Goal: Task Accomplishment & Management: Manage account settings

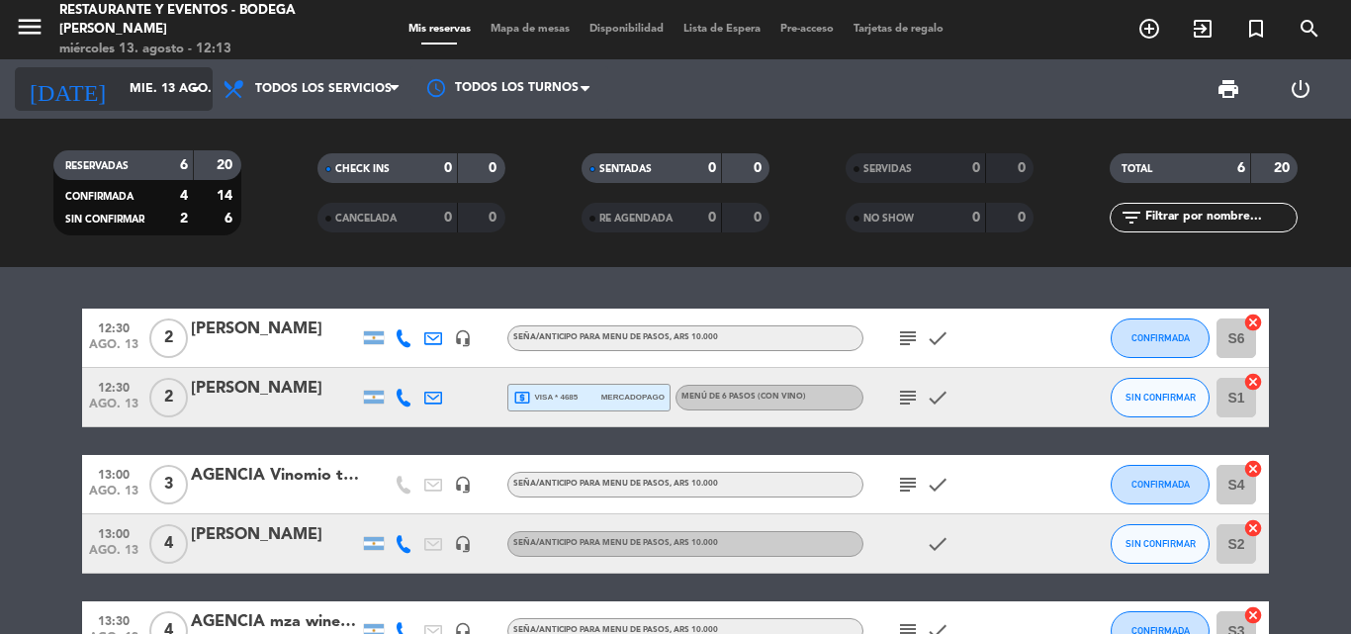
click at [154, 88] on input "mié. 13 ago." at bounding box center [203, 89] width 167 height 34
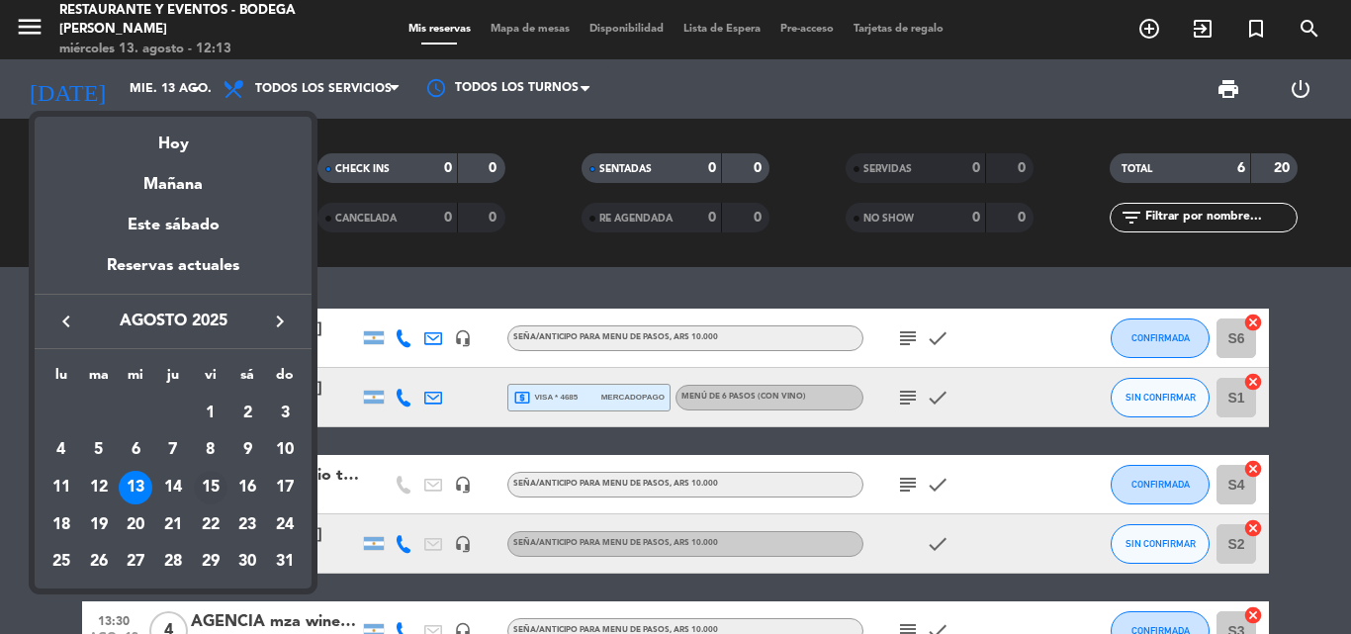
click at [208, 492] on div "15" at bounding box center [211, 488] width 34 height 34
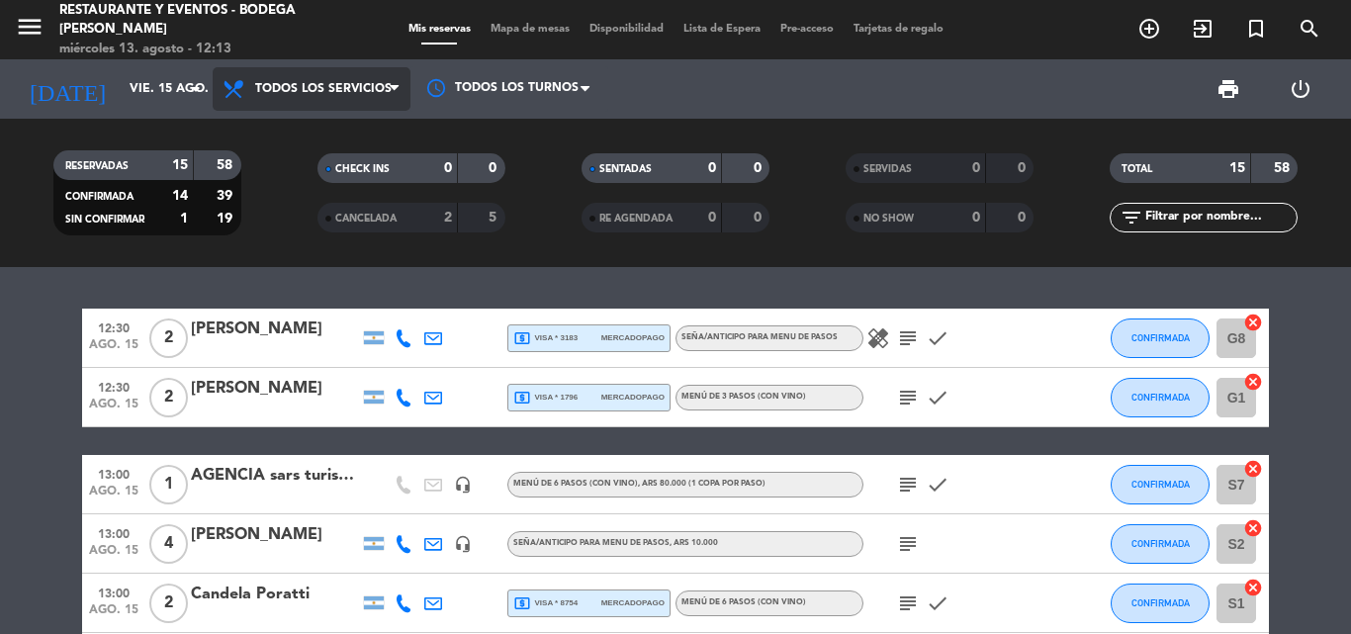
click at [319, 96] on span "Todos los servicios" at bounding box center [312, 89] width 198 height 44
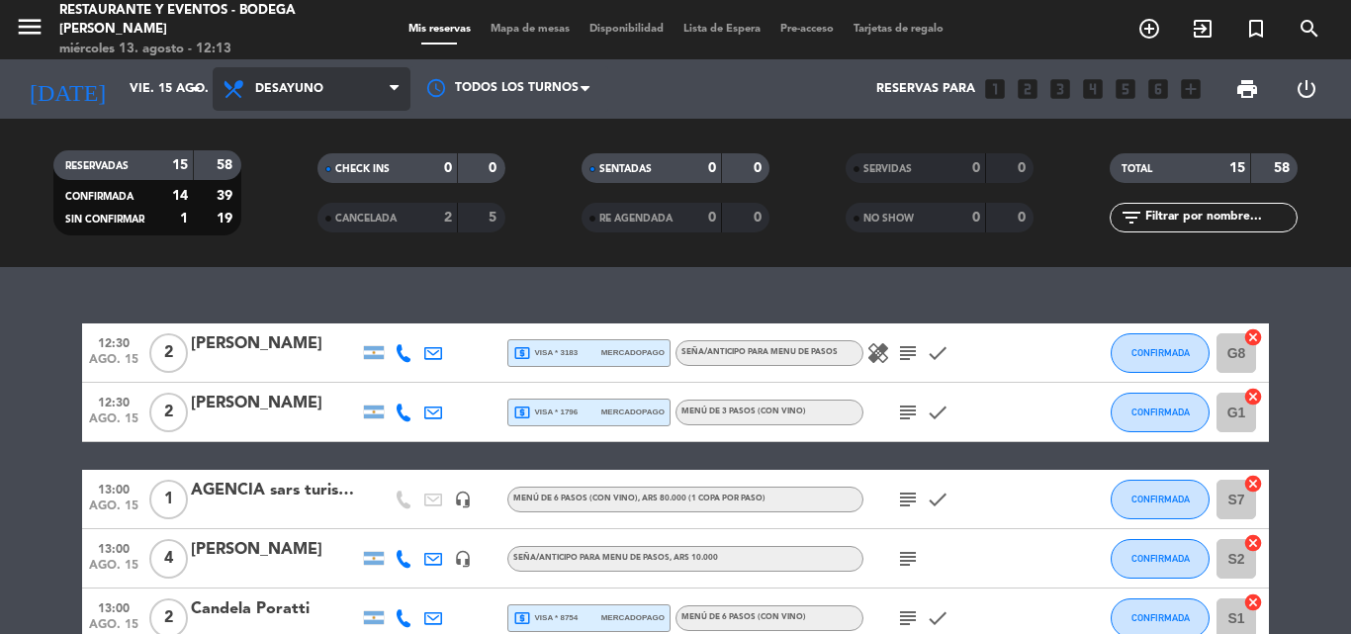
click at [315, 180] on div "menu Restaurante y Eventos - Bodega [PERSON_NAME] miércoles 13. agosto - 12:13 …" at bounding box center [675, 133] width 1351 height 267
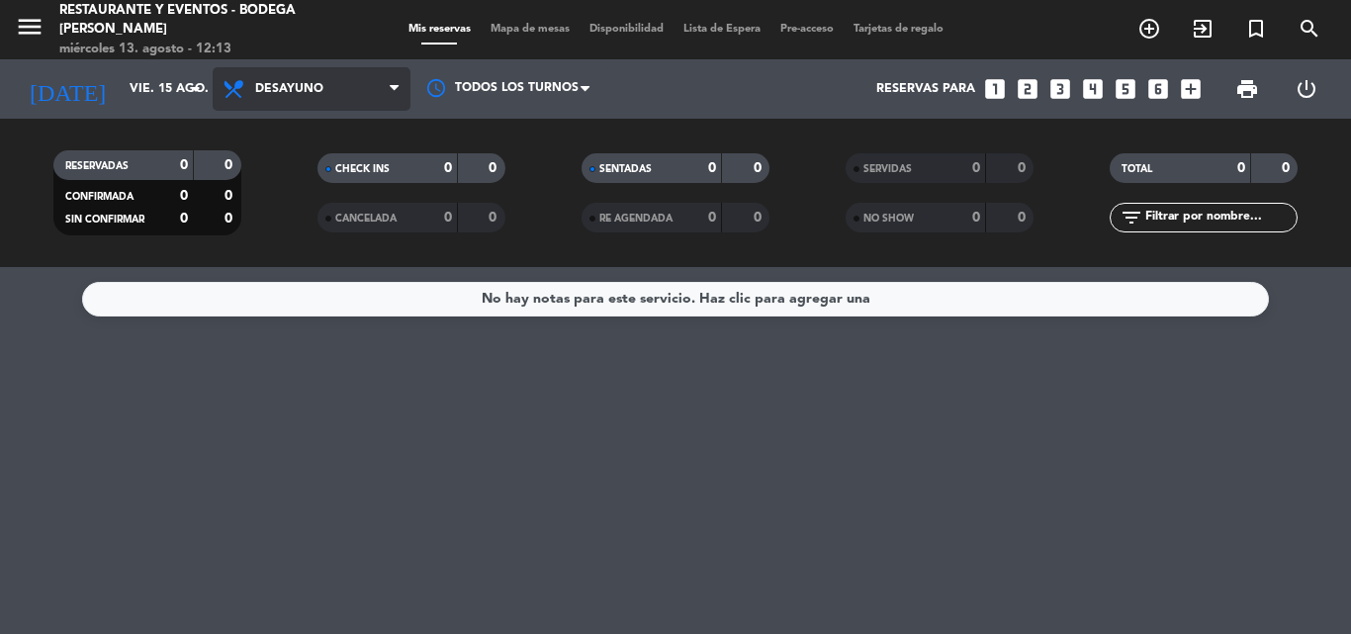
click at [336, 85] on span "Desayuno" at bounding box center [312, 89] width 198 height 44
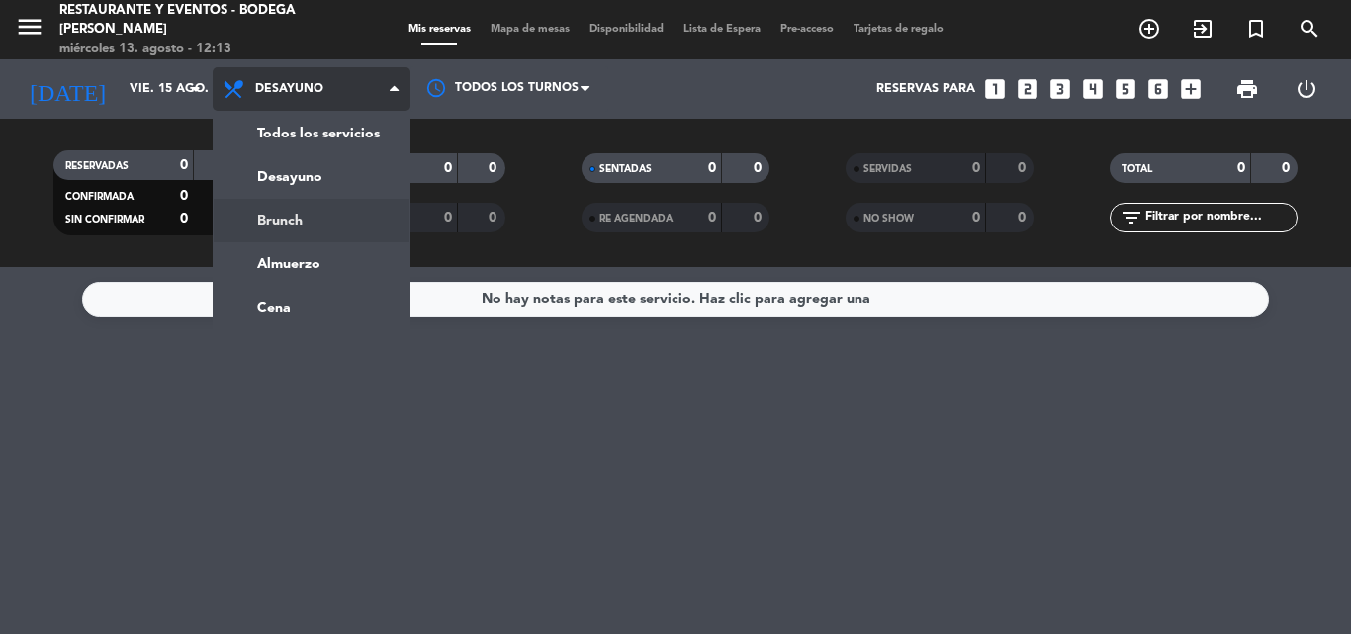
click at [326, 213] on div "menu Restaurante y Eventos - Bodega [PERSON_NAME] miércoles 13. agosto - 12:13 …" at bounding box center [675, 133] width 1351 height 267
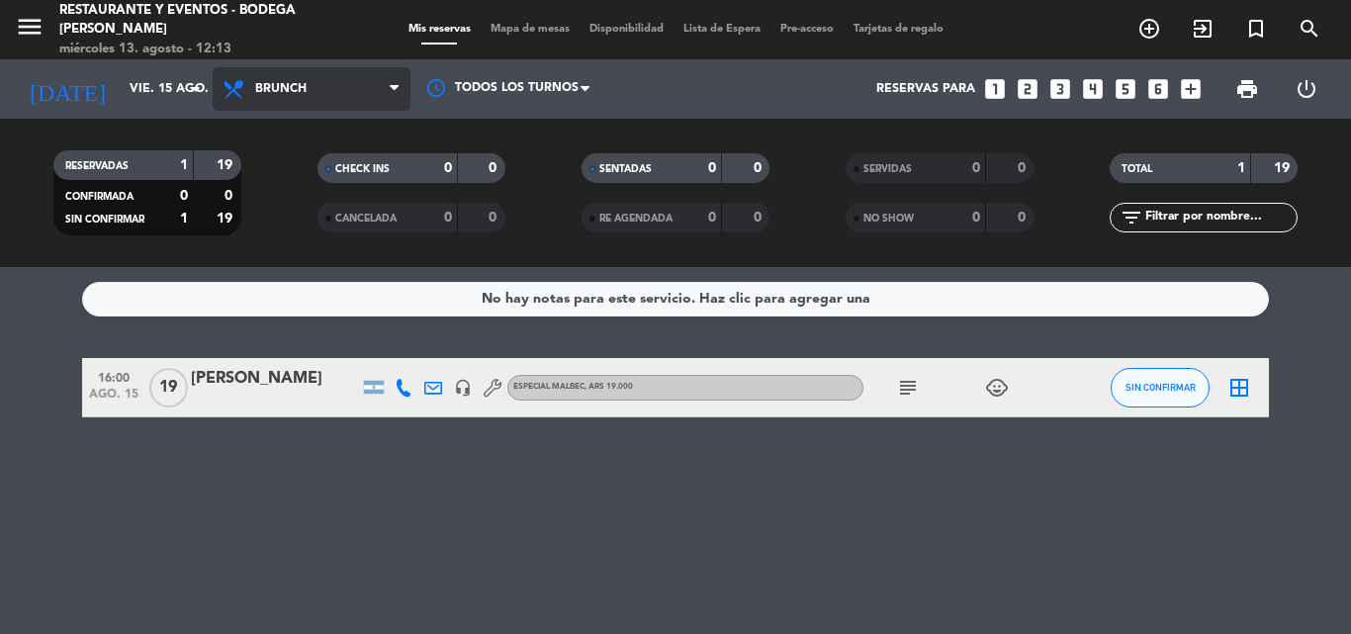
click at [291, 82] on span "Brunch" at bounding box center [280, 89] width 51 height 14
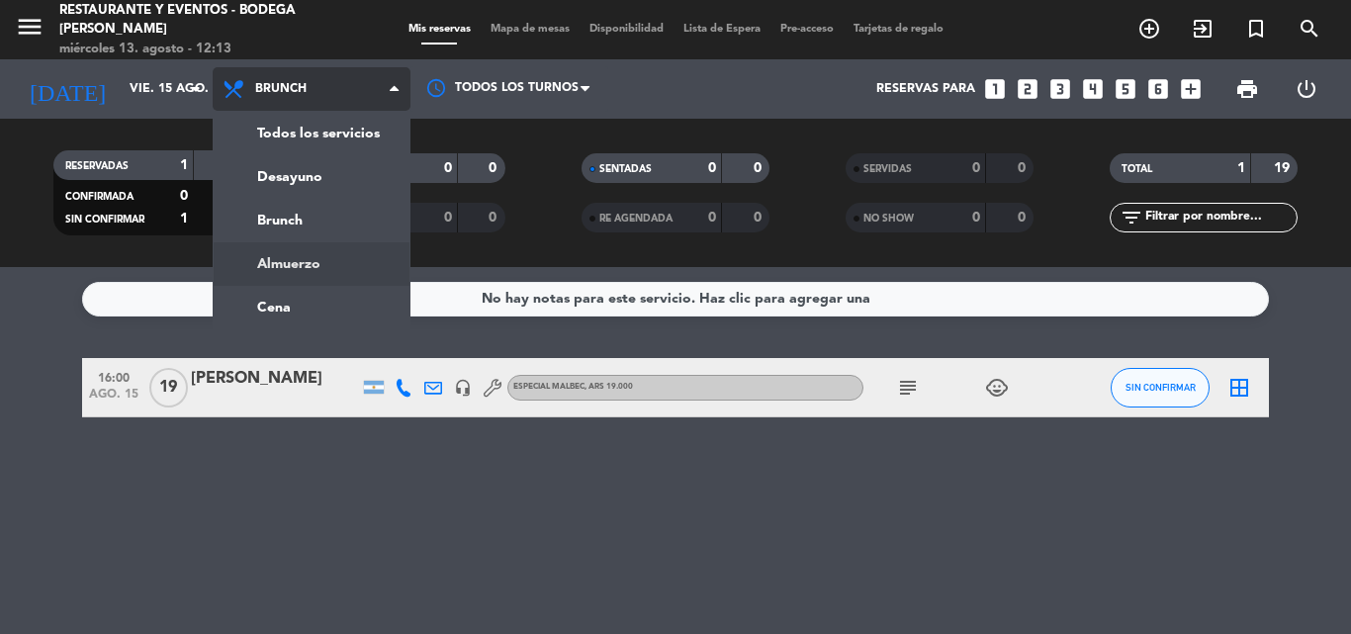
click at [313, 252] on div "menu Restaurante y Eventos - Bodega [PERSON_NAME] miércoles 13. agosto - 12:13 …" at bounding box center [675, 133] width 1351 height 267
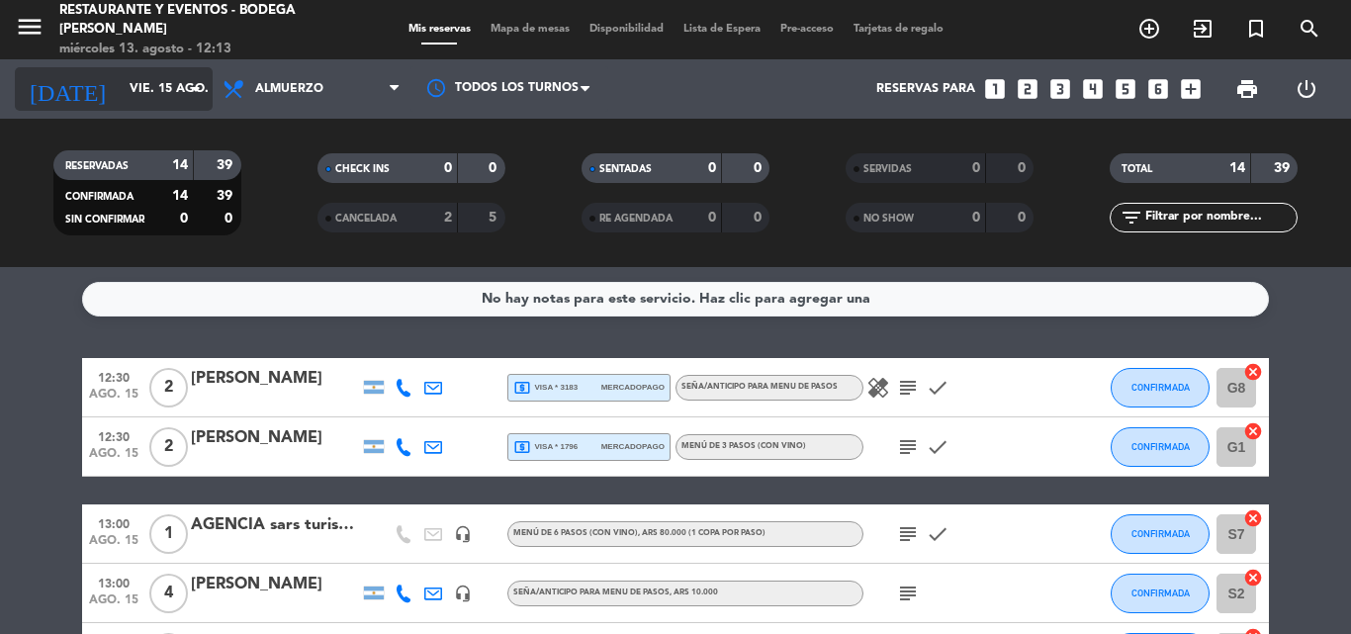
click at [173, 81] on input "vie. 15 ago." at bounding box center [203, 89] width 167 height 34
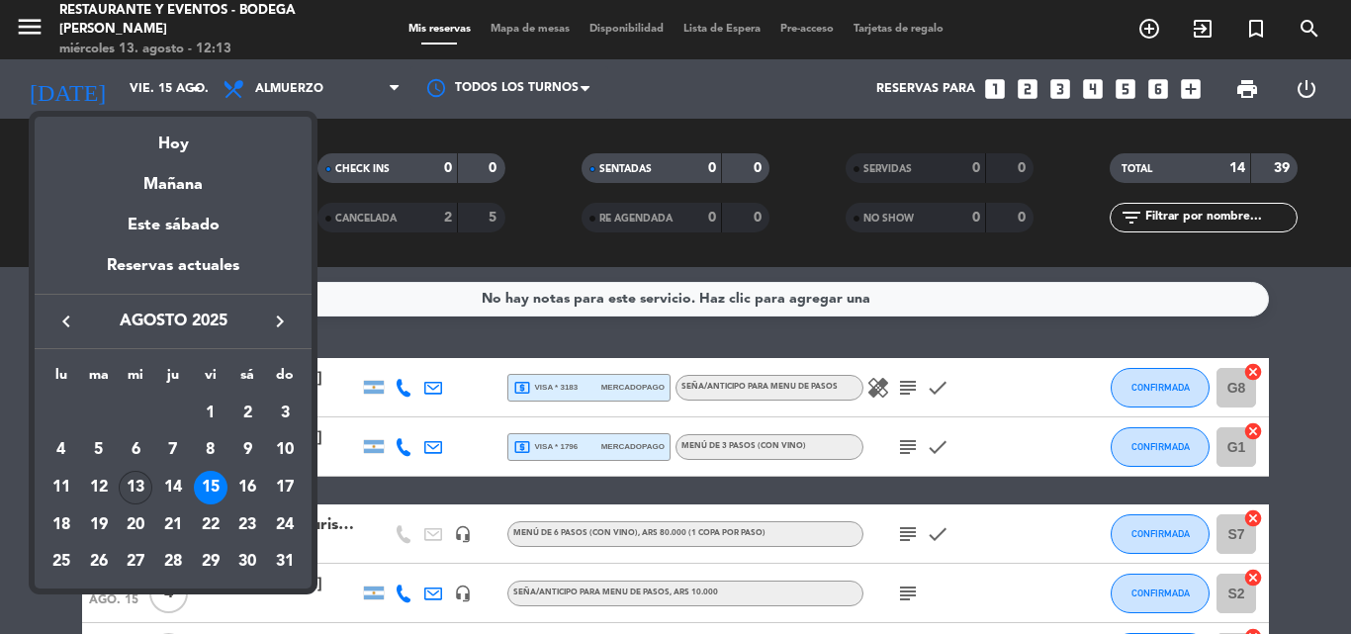
click at [135, 487] on div "13" at bounding box center [136, 488] width 34 height 34
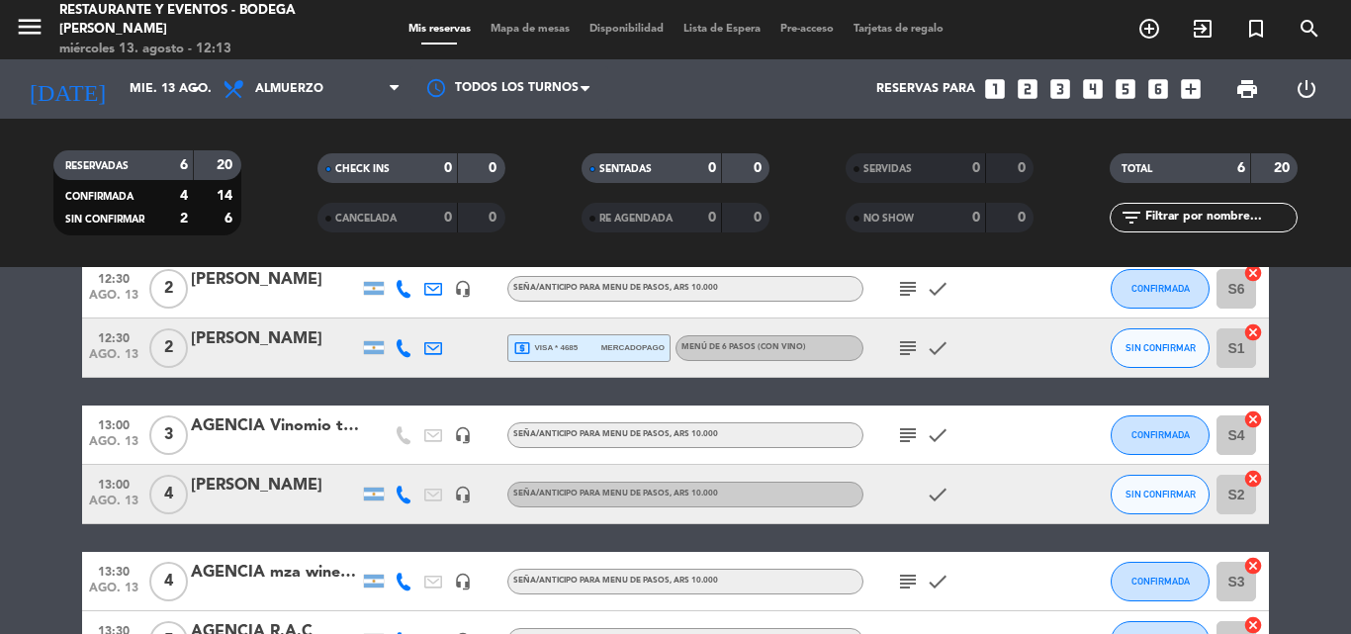
scroll to position [198, 0]
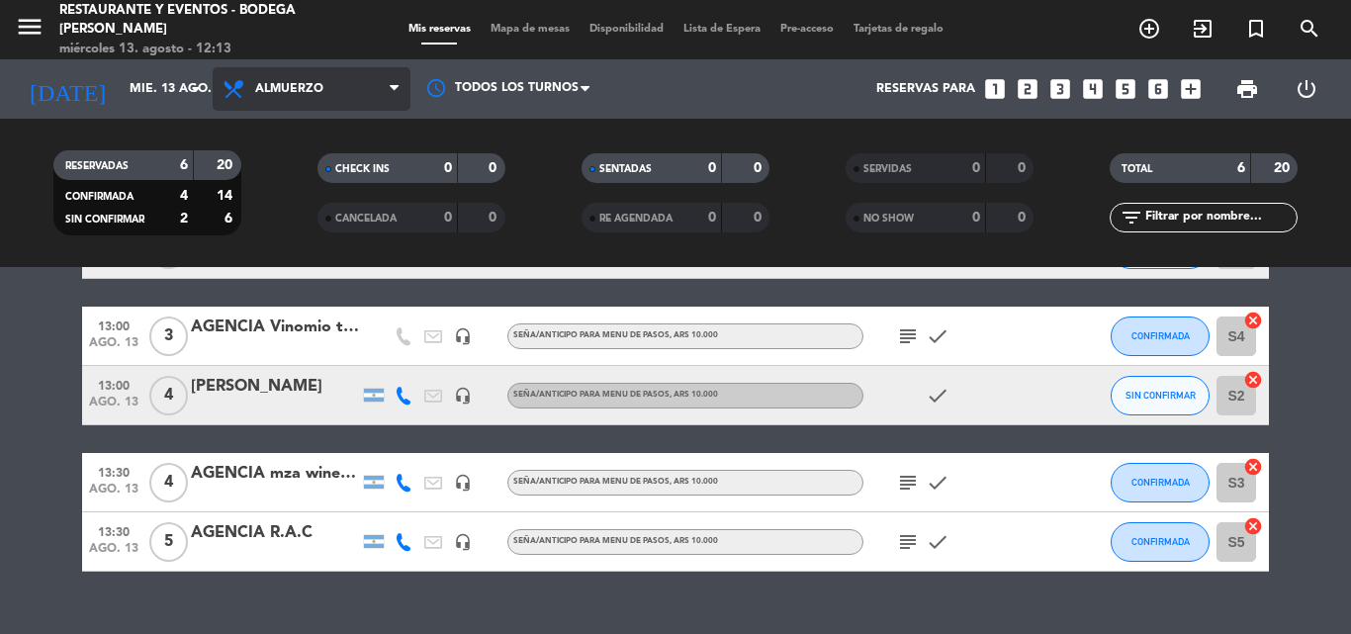
click at [368, 95] on span "Almuerzo" at bounding box center [312, 89] width 198 height 44
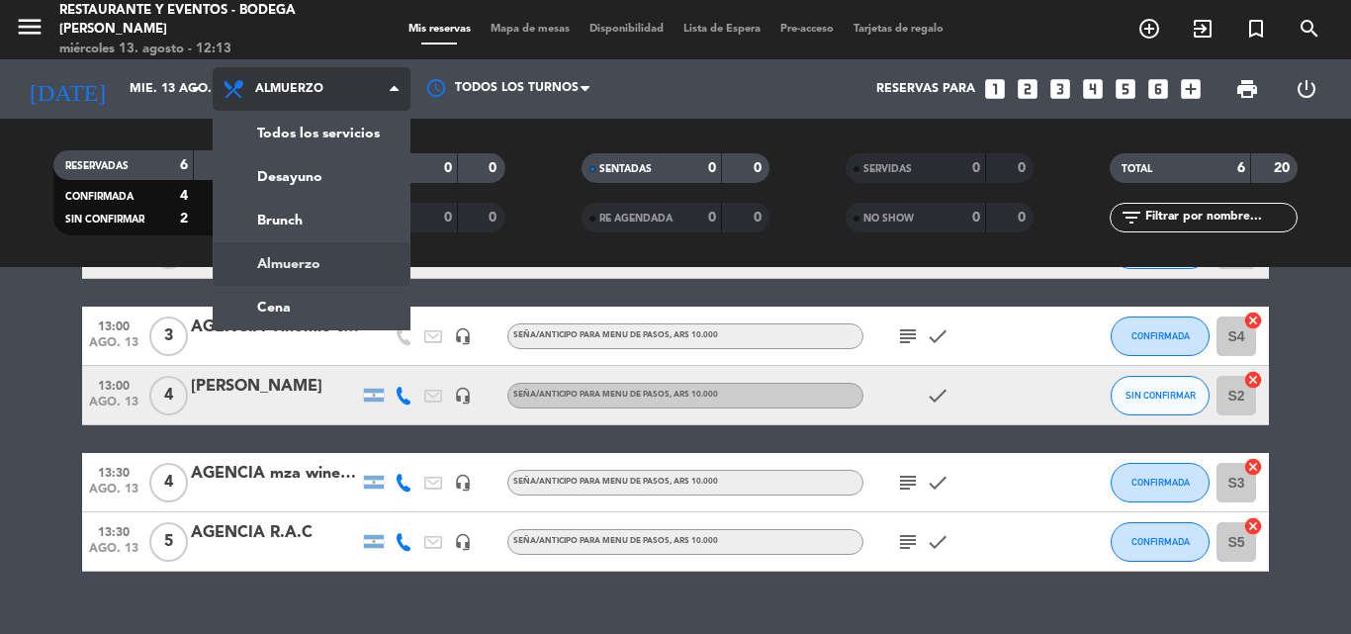
click at [368, 95] on span "Almuerzo" at bounding box center [312, 89] width 198 height 44
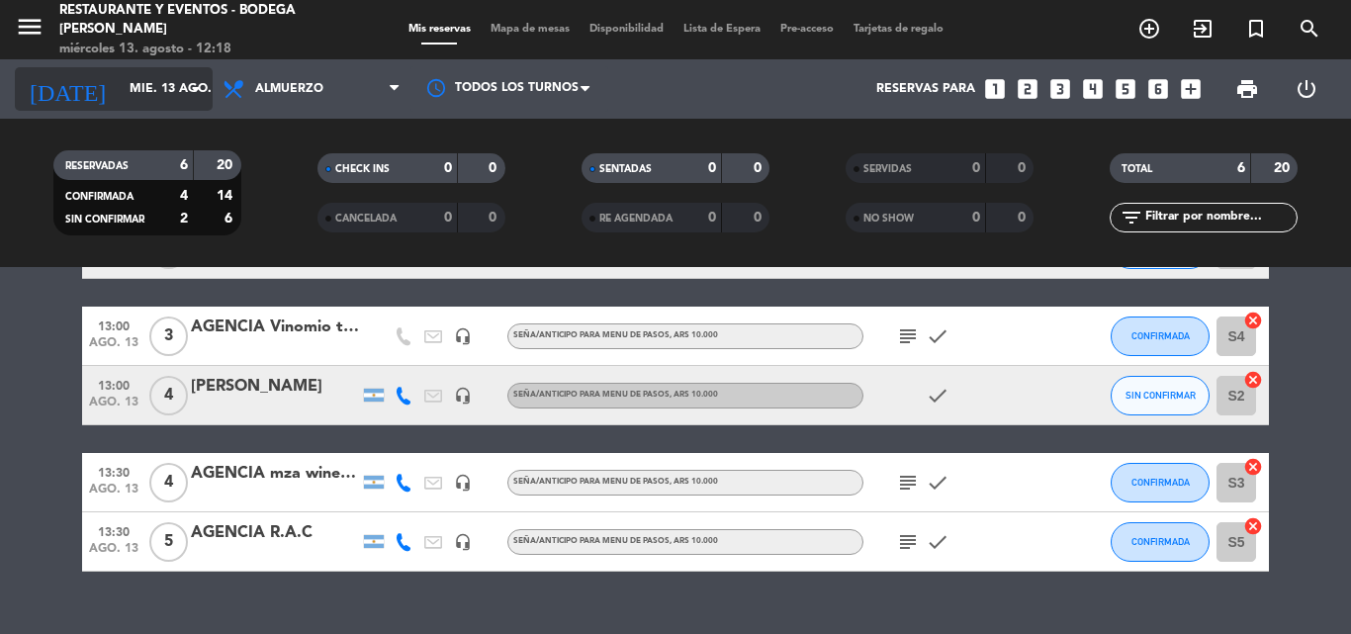
click at [194, 84] on icon "arrow_drop_down" at bounding box center [196, 89] width 24 height 24
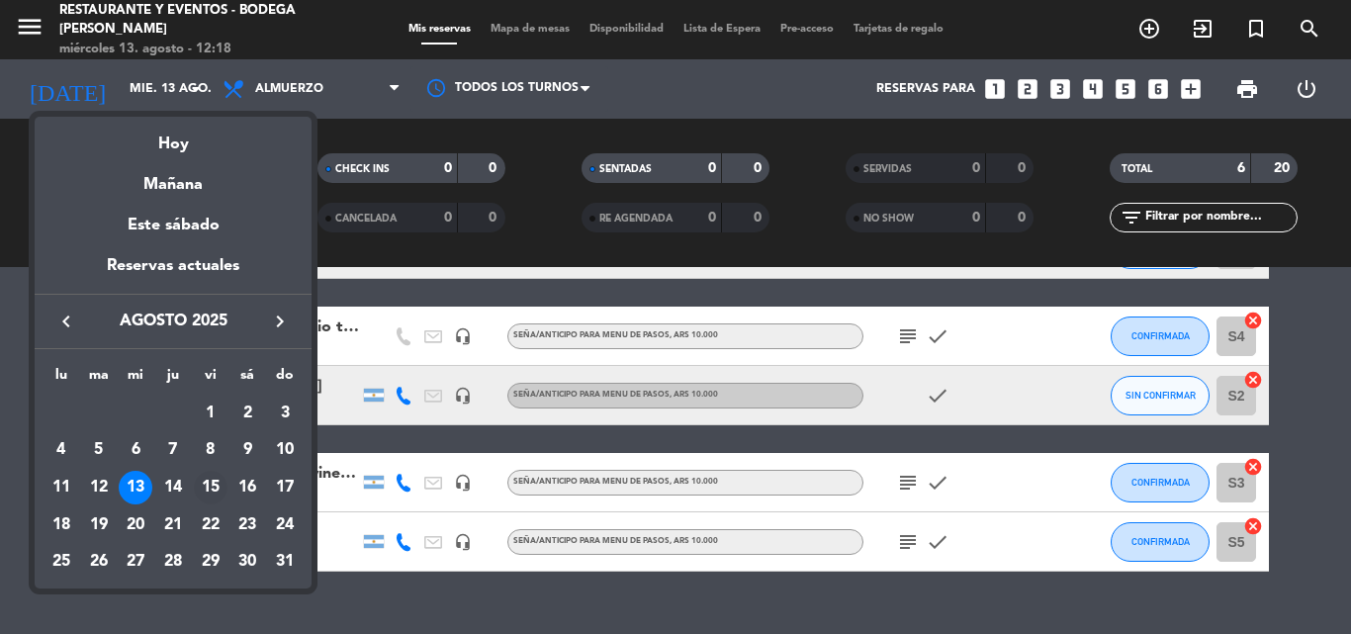
click at [215, 489] on div "15" at bounding box center [211, 488] width 34 height 34
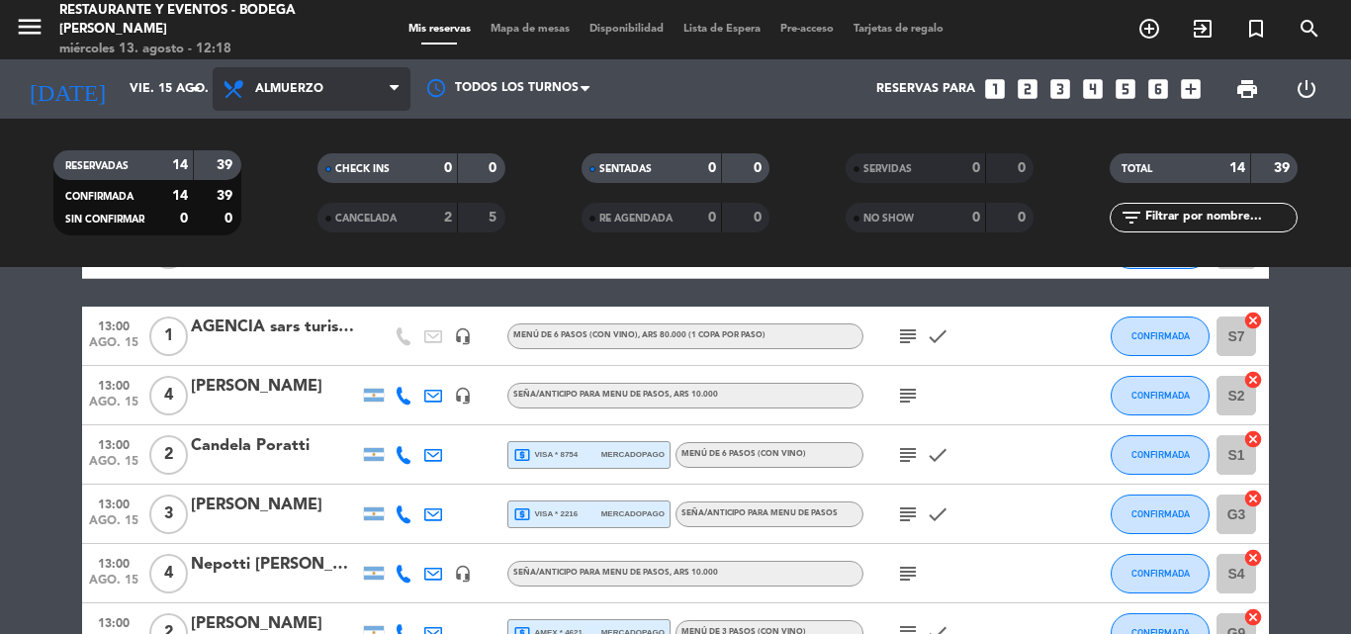
click at [344, 80] on span "Almuerzo" at bounding box center [312, 89] width 198 height 44
click at [354, 221] on div "menu Restaurante y Eventos - Bodega [PERSON_NAME] miércoles 13. agosto - 12:18 …" at bounding box center [675, 133] width 1351 height 267
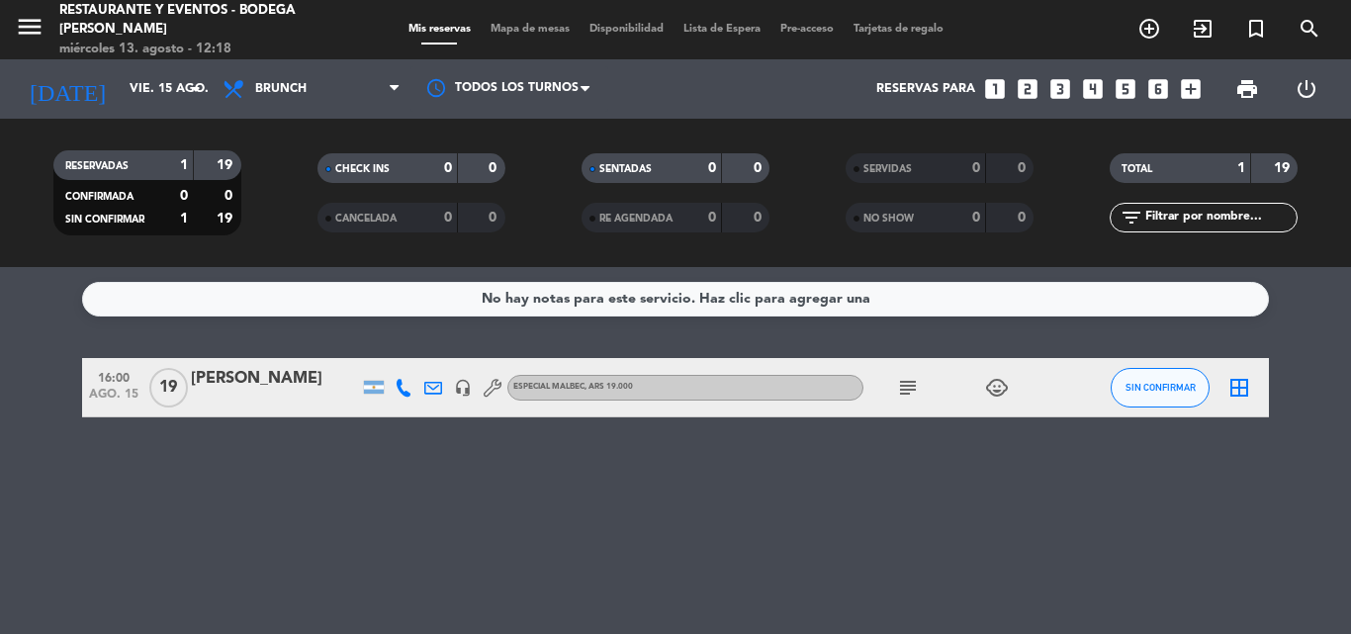
click at [904, 384] on icon "subject" at bounding box center [908, 388] width 24 height 24
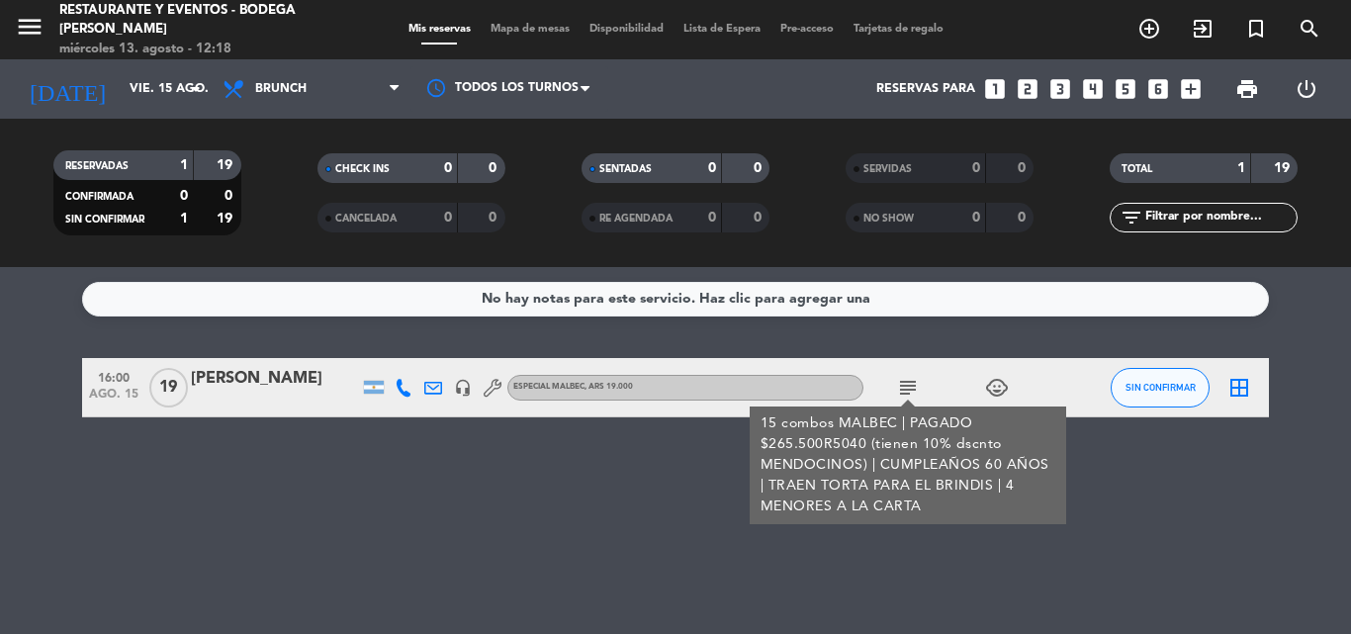
click at [906, 387] on icon "subject" at bounding box center [908, 388] width 24 height 24
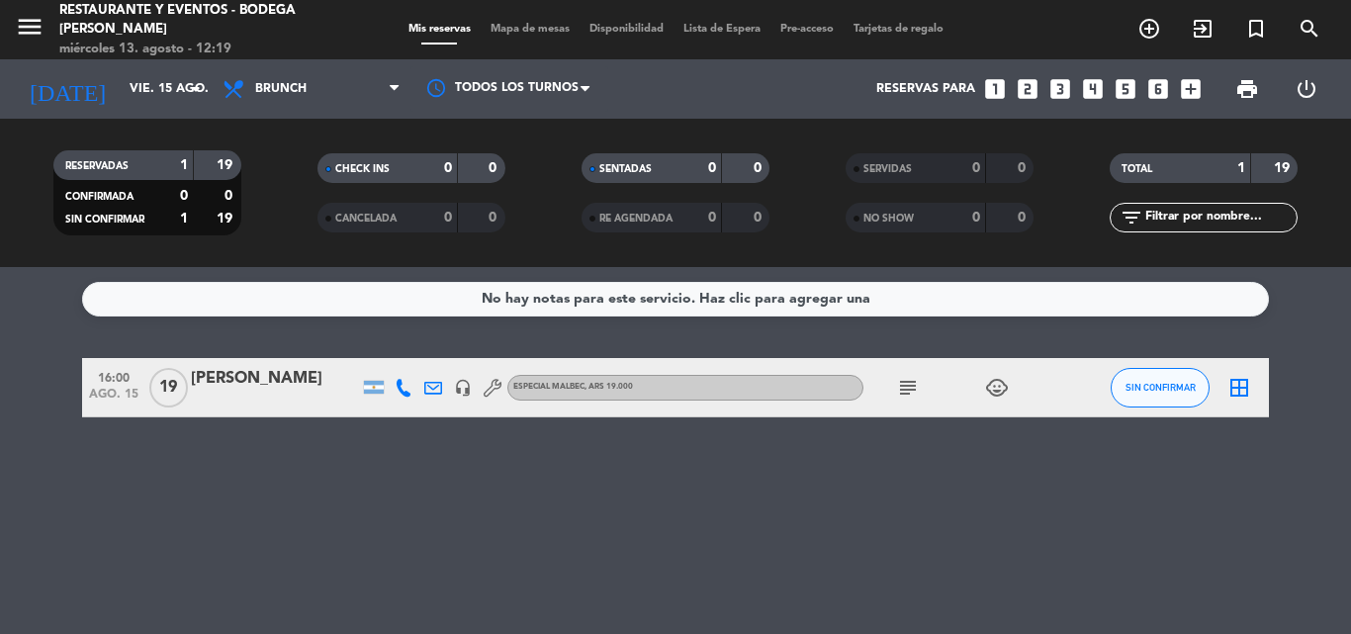
click at [904, 387] on icon "subject" at bounding box center [908, 388] width 24 height 24
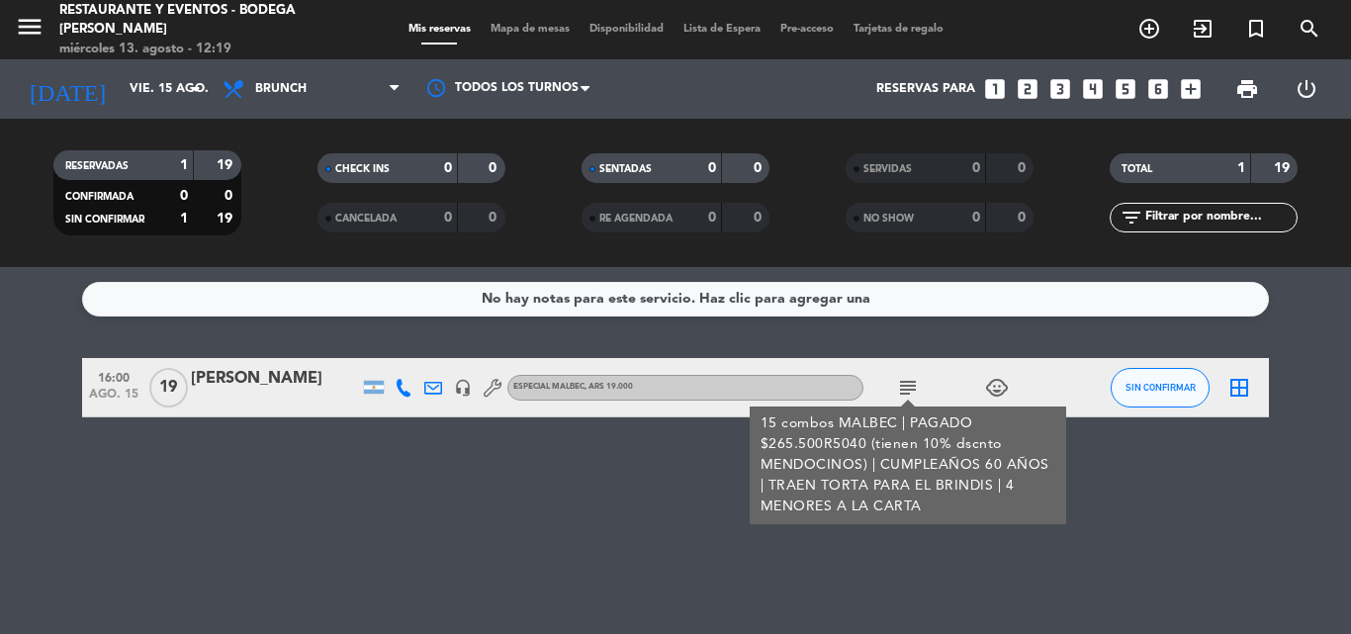
click at [911, 391] on icon "subject" at bounding box center [908, 388] width 24 height 24
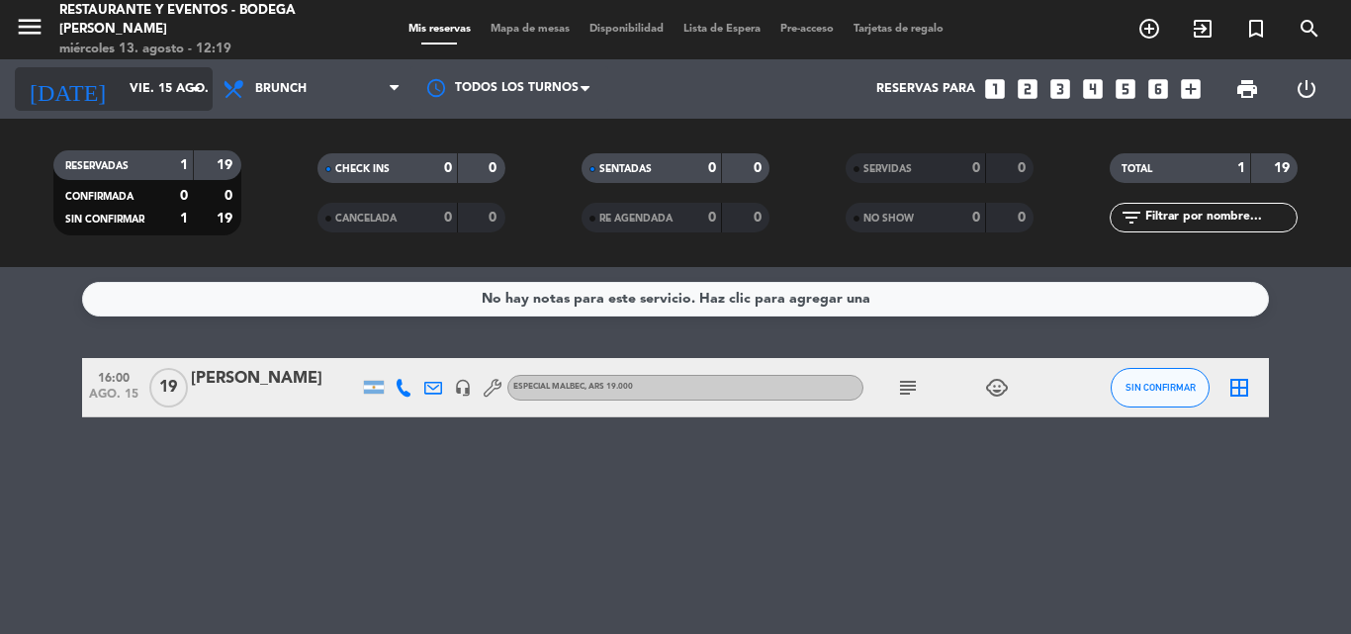
click at [152, 78] on input "vie. 15 ago." at bounding box center [203, 89] width 167 height 34
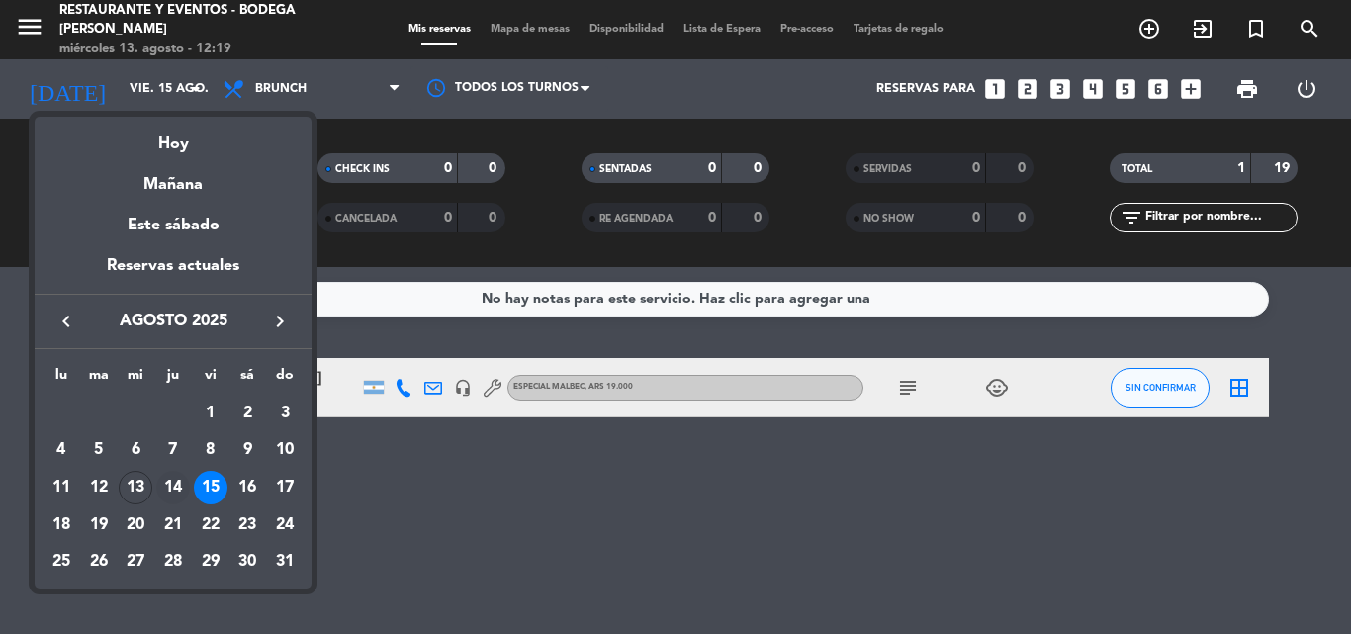
click at [177, 493] on div "14" at bounding box center [173, 488] width 34 height 34
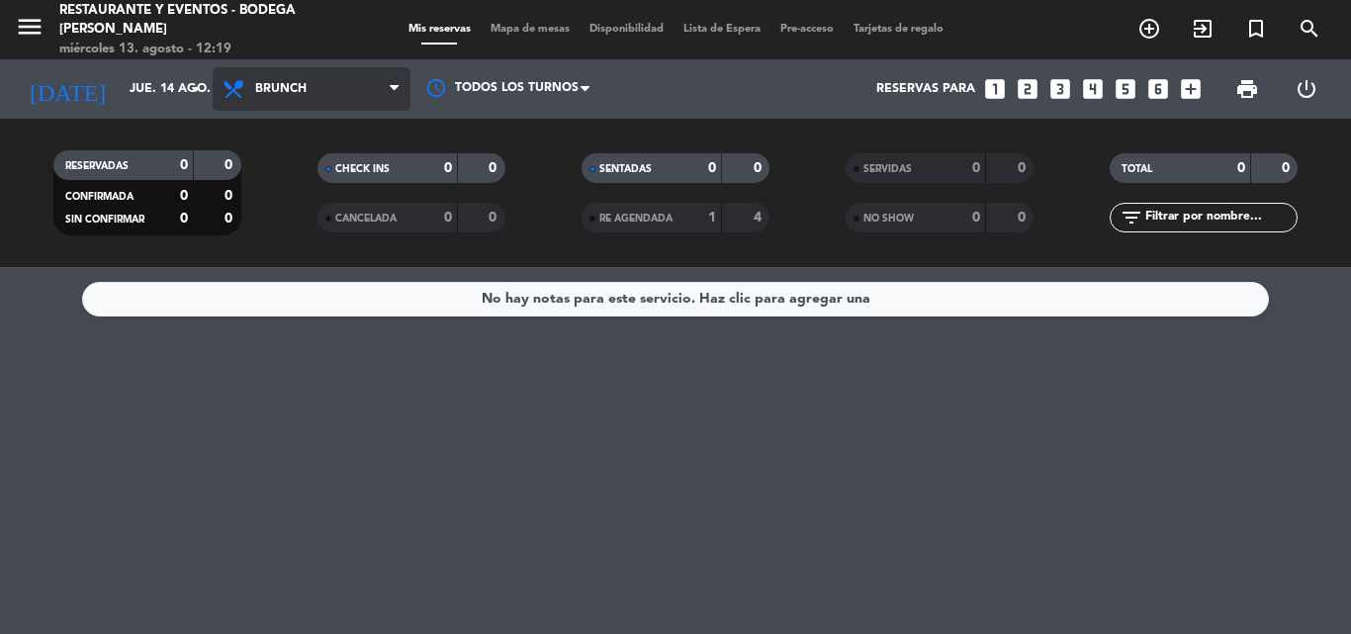
click at [313, 102] on span "Brunch" at bounding box center [312, 89] width 198 height 44
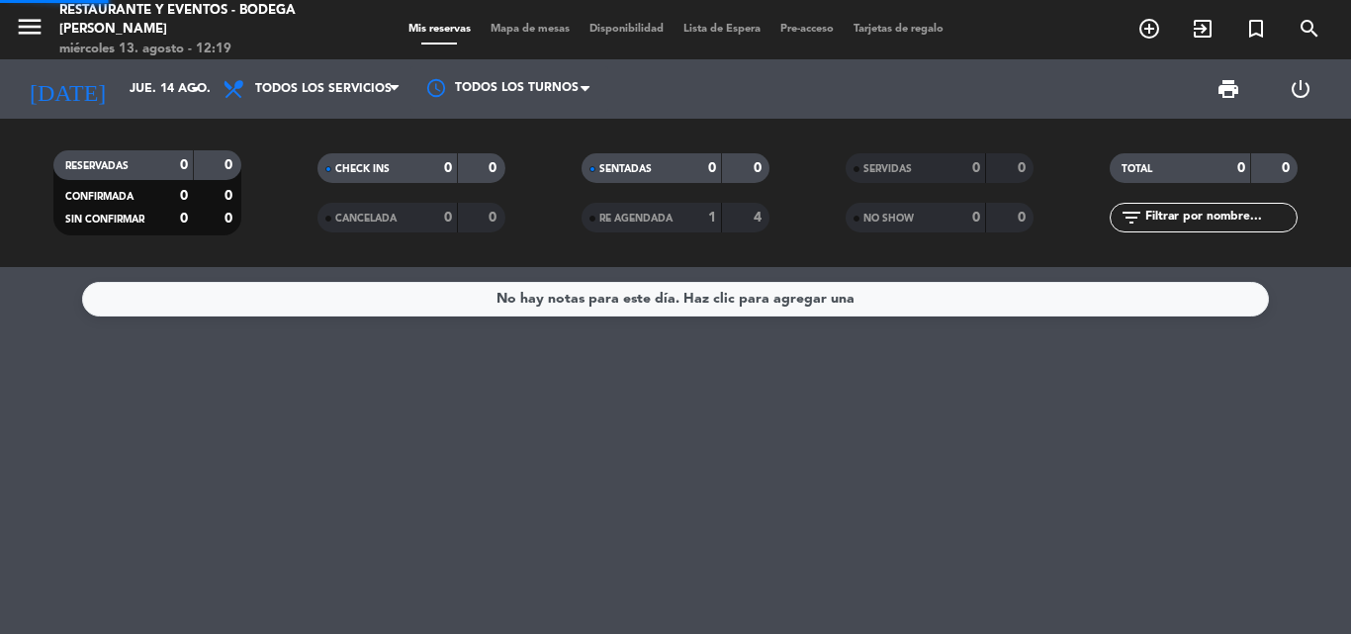
click at [306, 137] on div "menu Restaurante y Eventos - Bodega [PERSON_NAME] miércoles 13. agosto - 12:19 …" at bounding box center [675, 133] width 1351 height 267
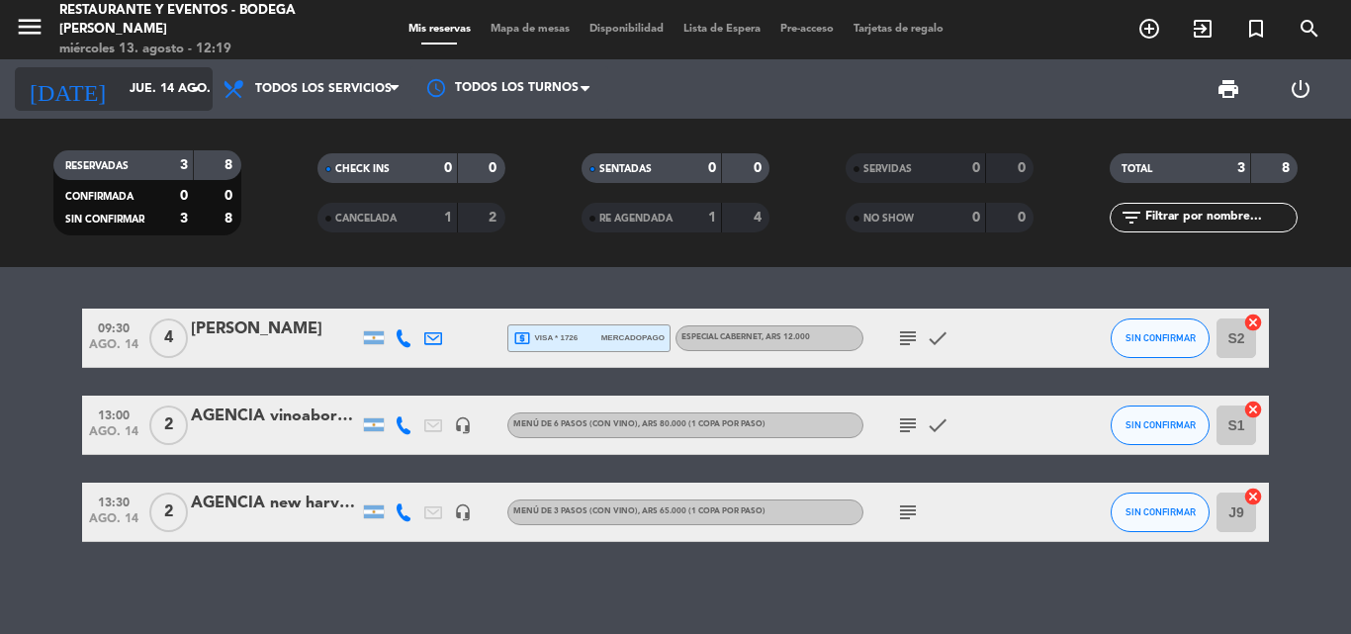
click at [138, 85] on input "jue. 14 ago." at bounding box center [203, 89] width 167 height 34
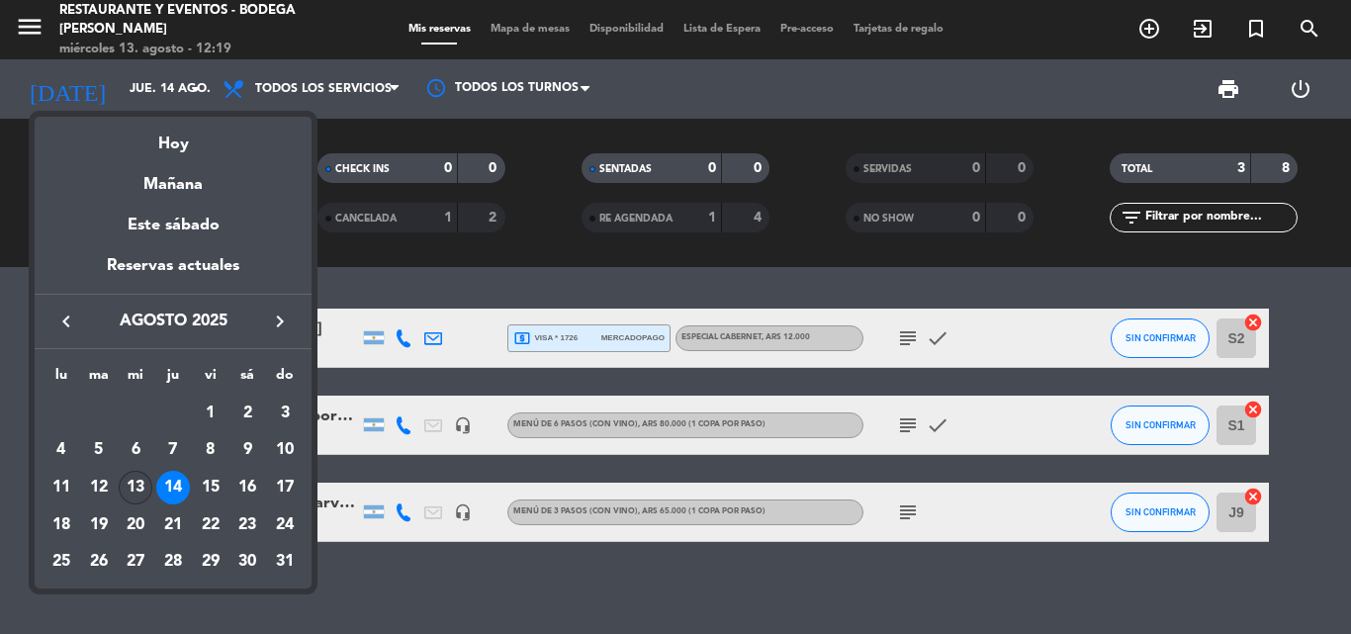
click at [136, 490] on div "13" at bounding box center [136, 488] width 34 height 34
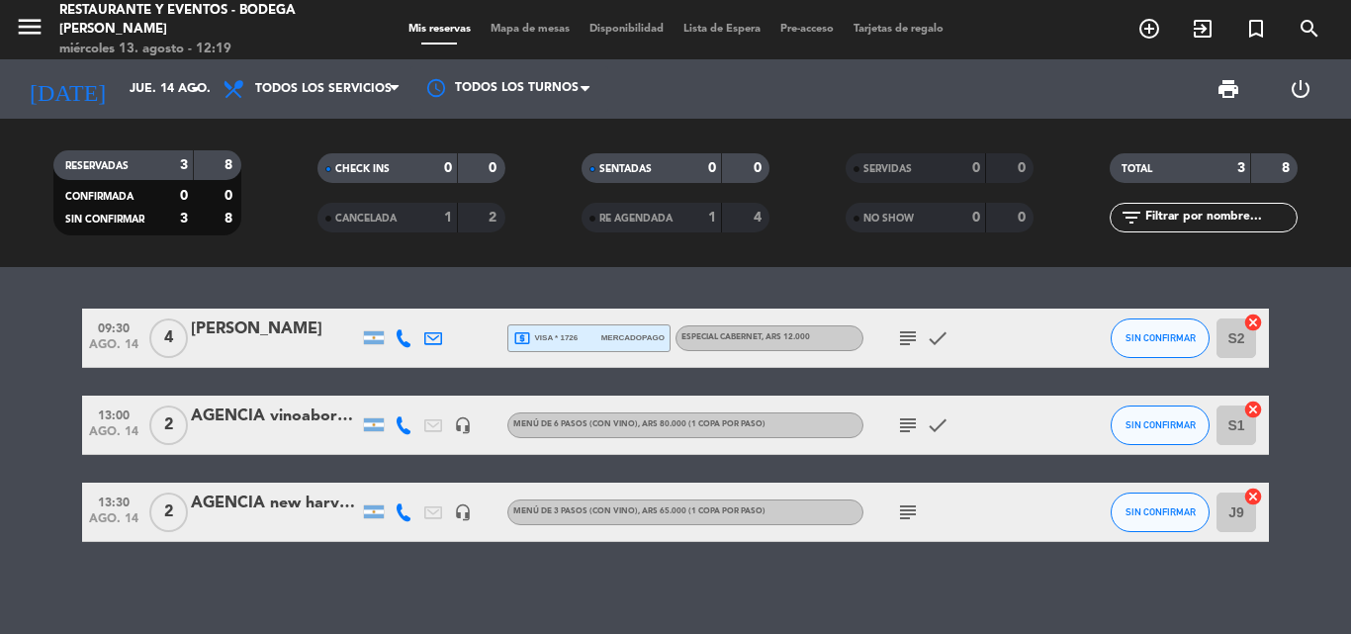
type input "mié. 13 ago."
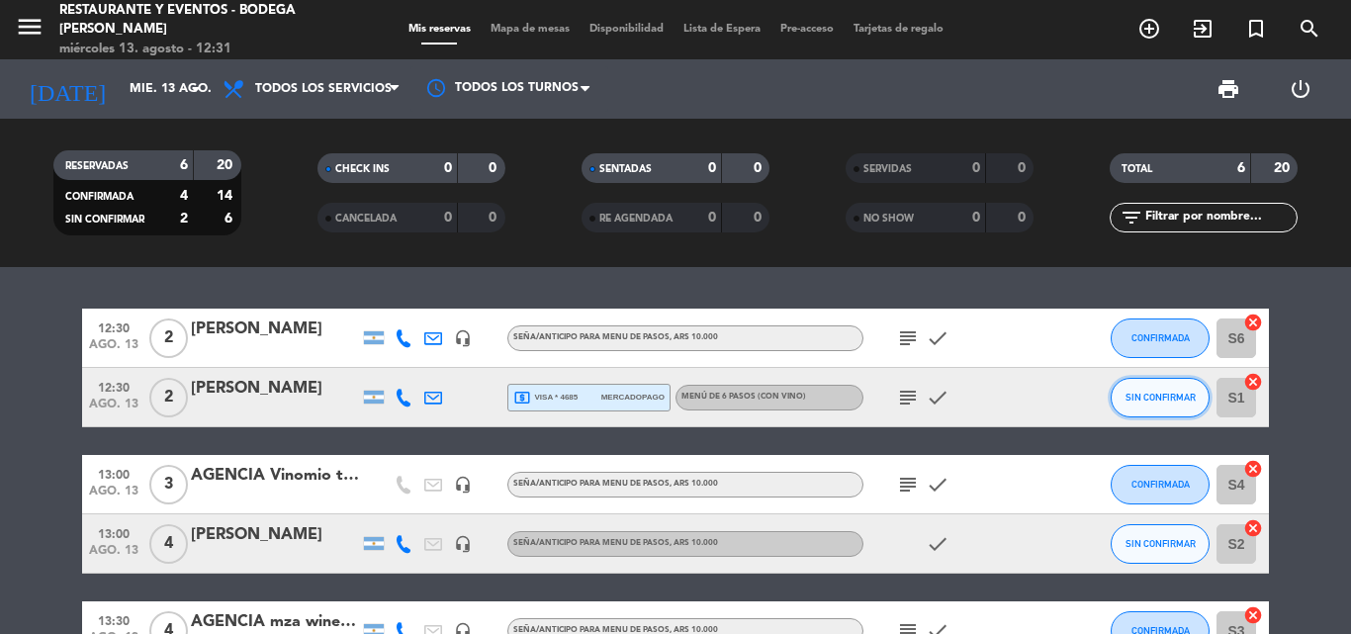
click at [1172, 401] on span "SIN CONFIRMAR" at bounding box center [1161, 397] width 70 height 11
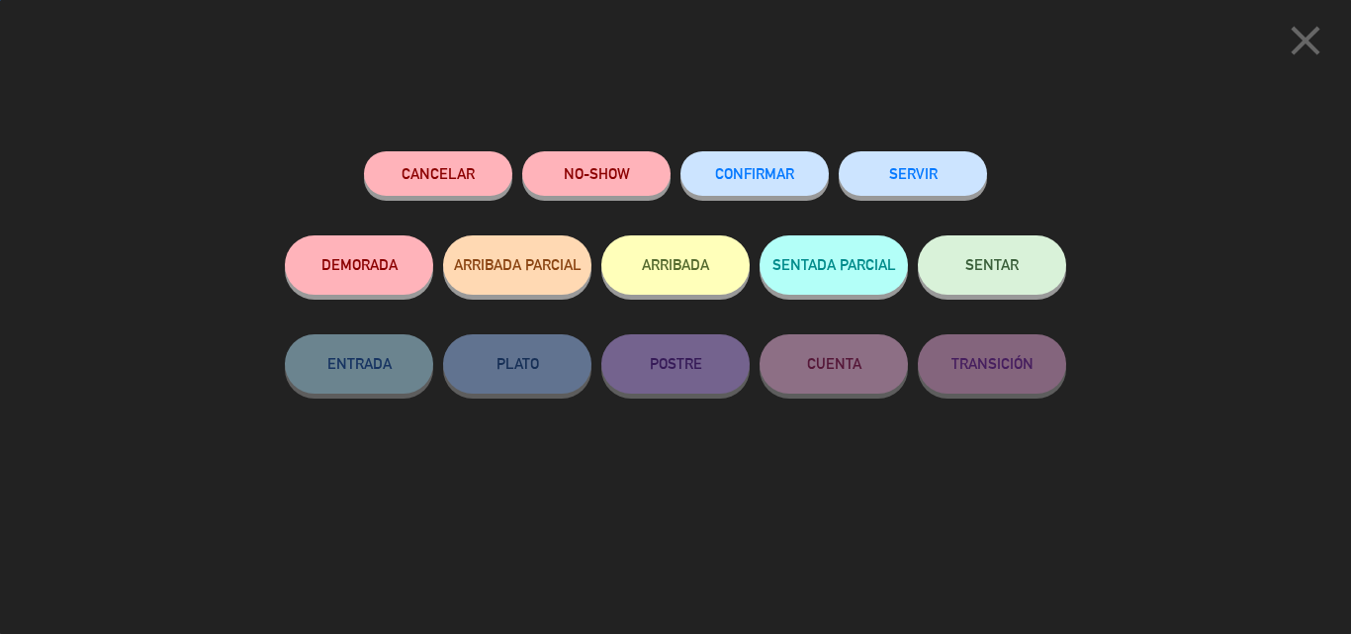
click at [968, 249] on button "SENTAR" at bounding box center [992, 264] width 148 height 59
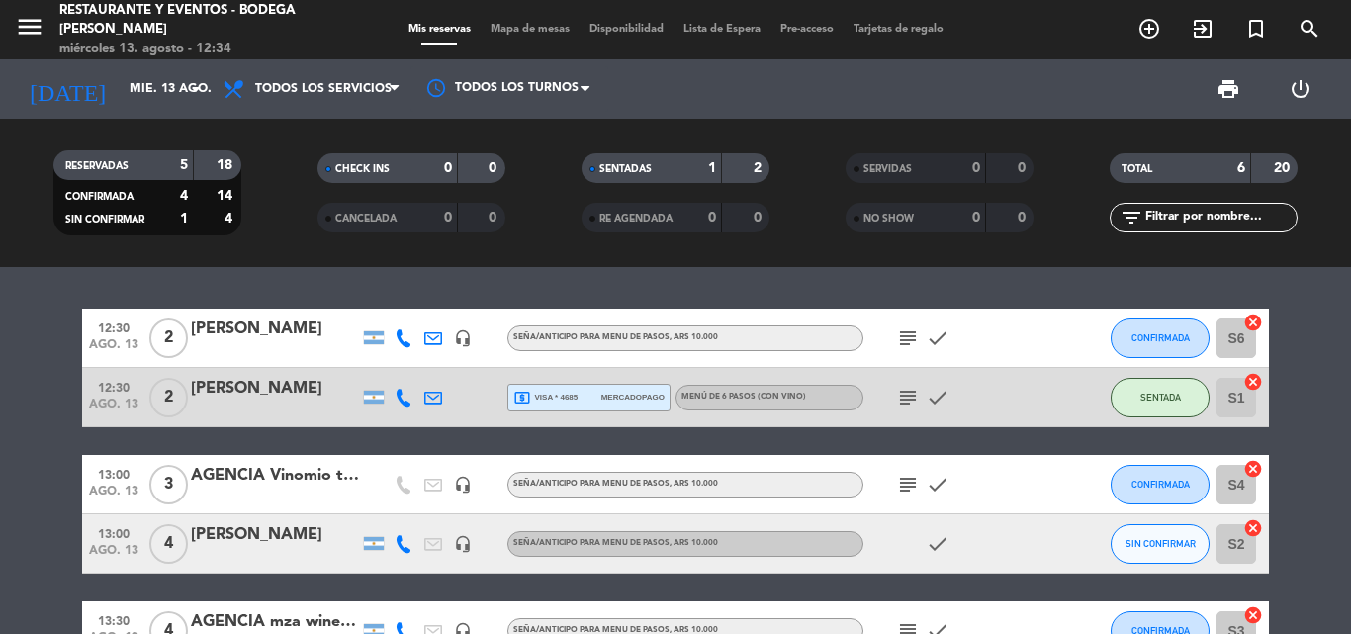
click at [903, 405] on icon "subject" at bounding box center [908, 398] width 24 height 24
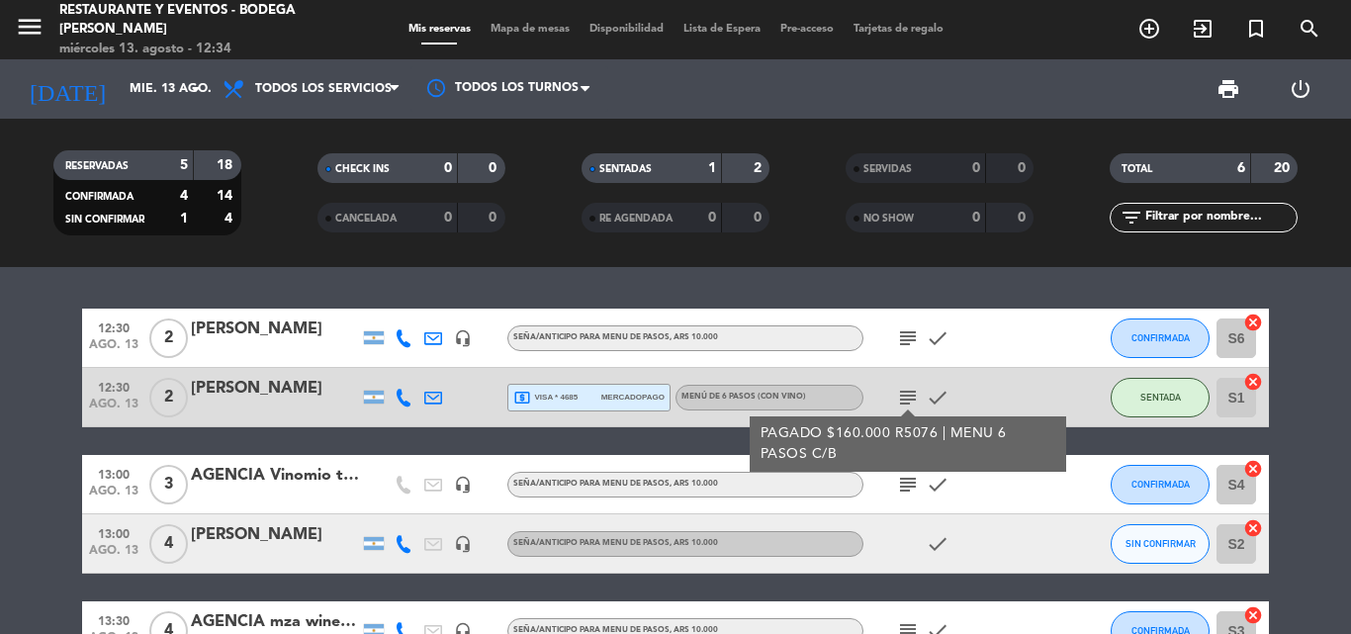
click at [903, 405] on icon "subject" at bounding box center [908, 398] width 24 height 24
